Goal: Information Seeking & Learning: Learn about a topic

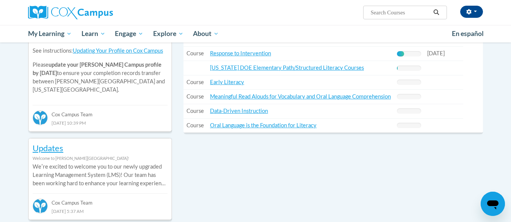
scroll to position [306, 0]
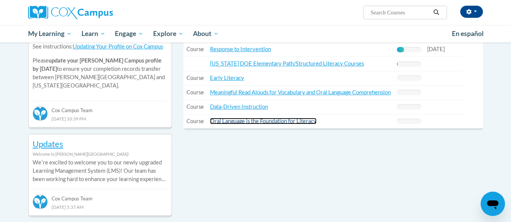
click at [245, 121] on link "Oral Language is the Foundation for Literacy" at bounding box center [263, 121] width 106 height 6
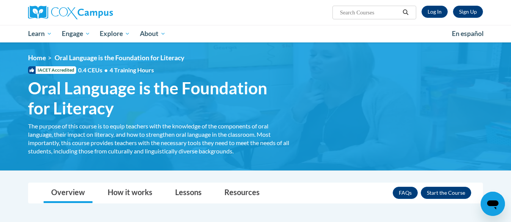
scroll to position [1, 0]
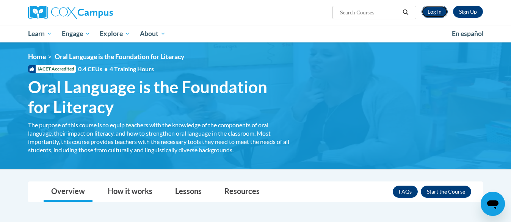
click at [439, 10] on link "Log In" at bounding box center [434, 12] width 26 height 12
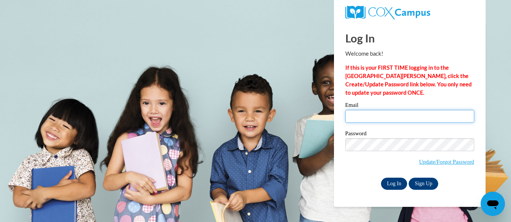
type input "erin.mendelson@k12.hi.us"
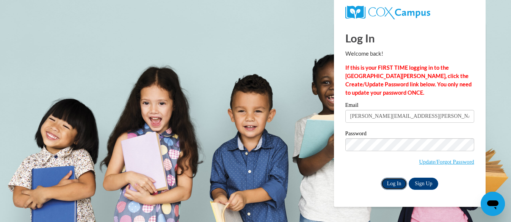
click at [391, 182] on input "Log In" at bounding box center [394, 184] width 27 height 12
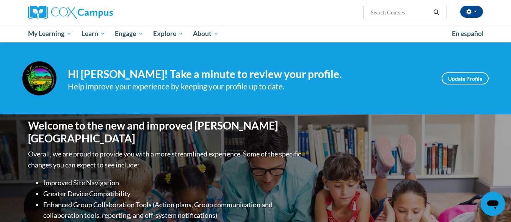
scroll to position [5, 0]
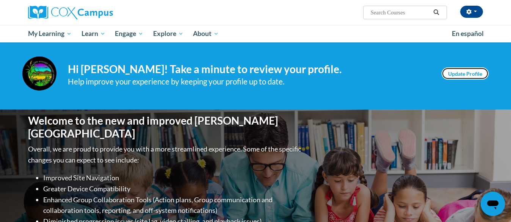
click at [469, 74] on link "Update Profile" at bounding box center [464, 73] width 47 height 12
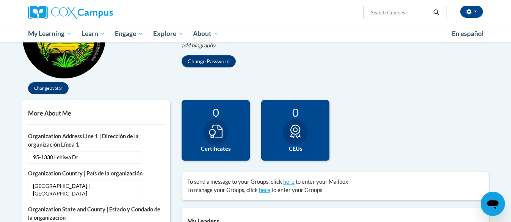
scroll to position [122, 0]
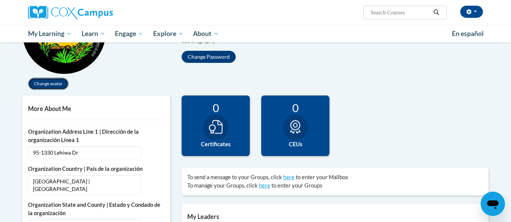
click at [50, 83] on button "Change avatar" at bounding box center [48, 84] width 41 height 12
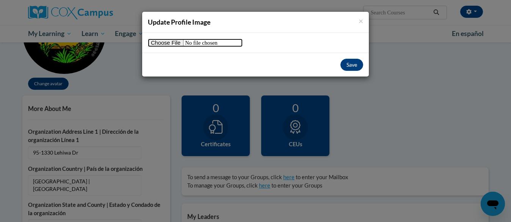
click at [179, 41] on input "file" at bounding box center [195, 43] width 95 height 8
type input "C:\fakepath\LMW Student Support Services Transparent Logo.png"
click at [349, 66] on button "Save" at bounding box center [351, 65] width 23 height 12
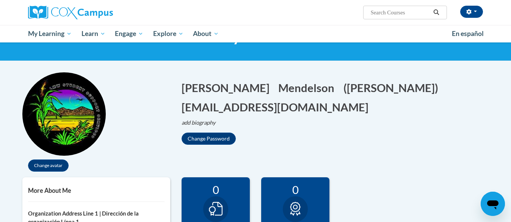
scroll to position [48, 0]
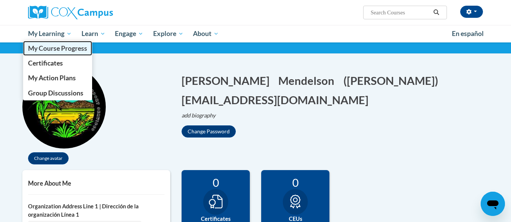
click at [55, 49] on span "My Course Progress" at bounding box center [57, 48] width 59 height 8
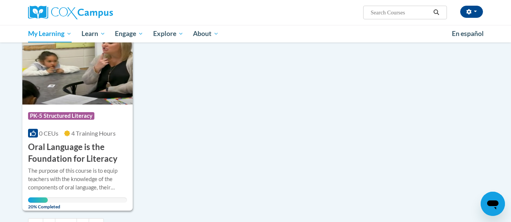
scroll to position [725, 0]
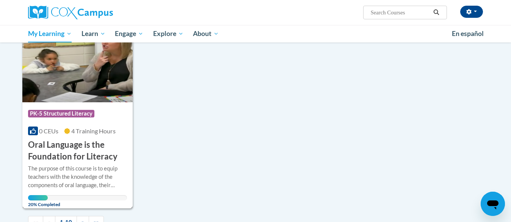
click at [64, 145] on h3 "Oral Language is the Foundation for Literacy" at bounding box center [77, 150] width 99 height 23
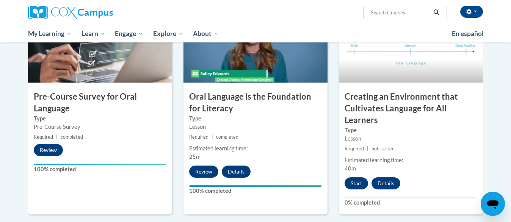
scroll to position [186, 0]
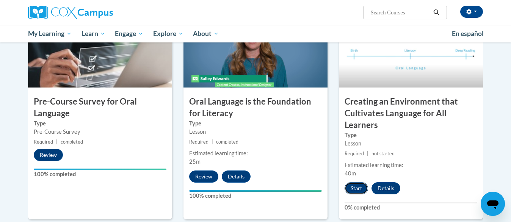
click at [356, 185] on button "Start" at bounding box center [355, 188] width 23 height 12
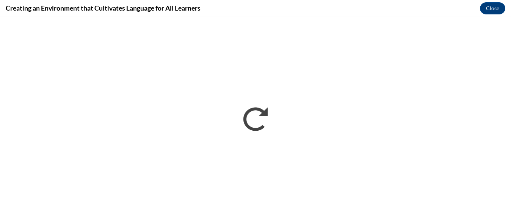
scroll to position [0, 0]
